Goal: Find specific page/section: Find specific page/section

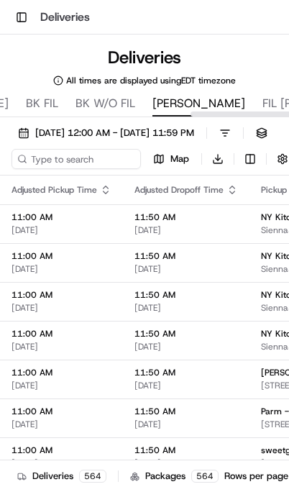
scroll to position [0, 983]
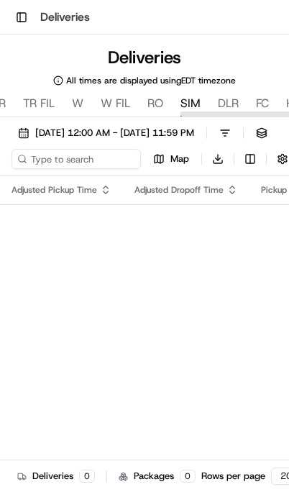
scroll to position [0, 1149]
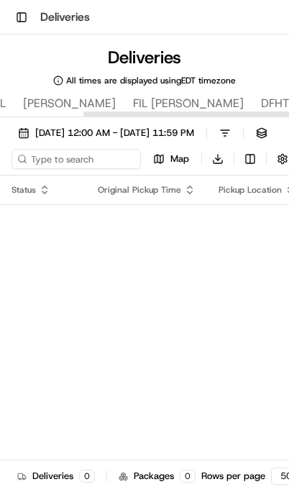
scroll to position [0, 422]
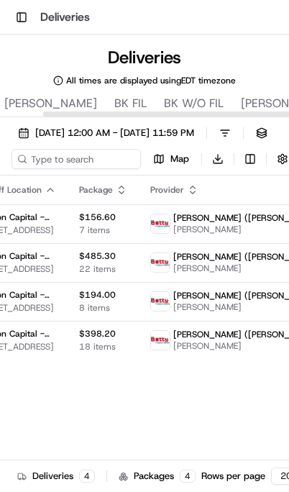
scroll to position [0, 396]
